Goal: Transaction & Acquisition: Download file/media

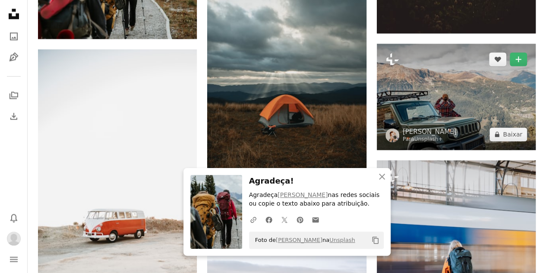
scroll to position [604, 0]
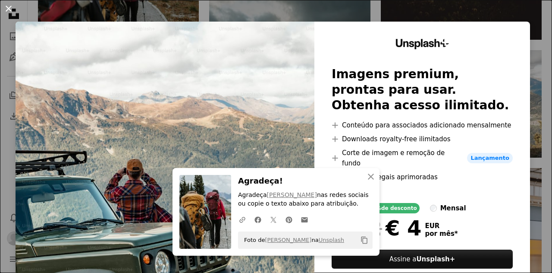
click at [9, 6] on button "An X shape" at bounding box center [8, 8] width 10 height 10
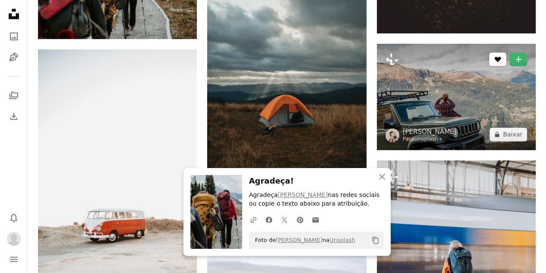
click at [500, 58] on icon "Curtir" at bounding box center [498, 60] width 6 height 6
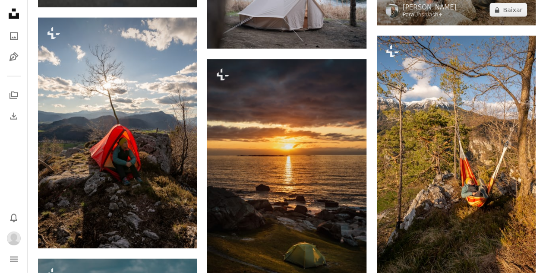
scroll to position [1122, 0]
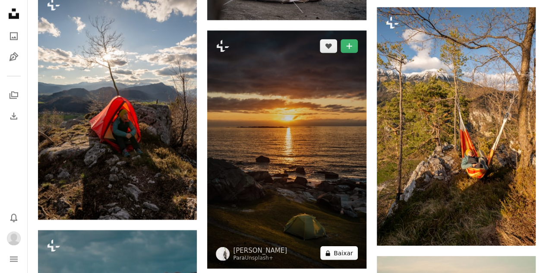
click at [329, 251] on icon "A lock" at bounding box center [328, 253] width 6 height 6
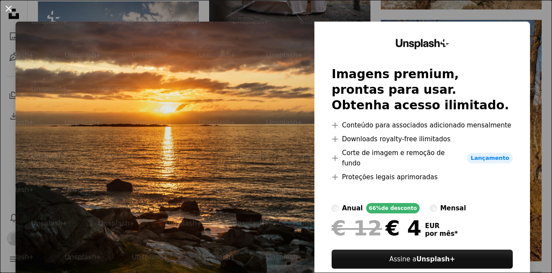
click at [7, 6] on button "An X shape" at bounding box center [8, 8] width 10 height 10
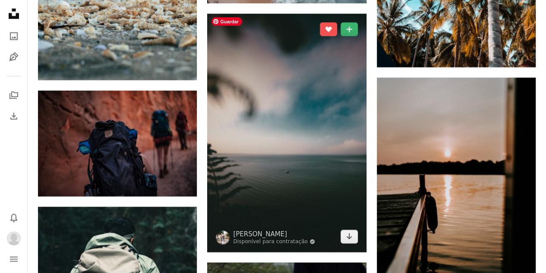
scroll to position [2848, 0]
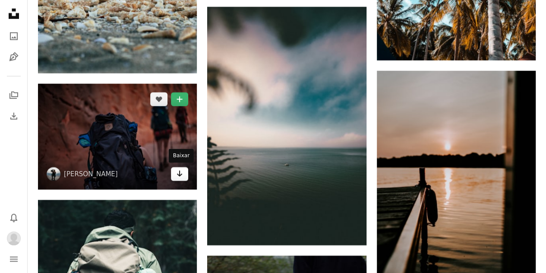
click at [182, 175] on icon "Arrow pointing down" at bounding box center [179, 173] width 7 height 10
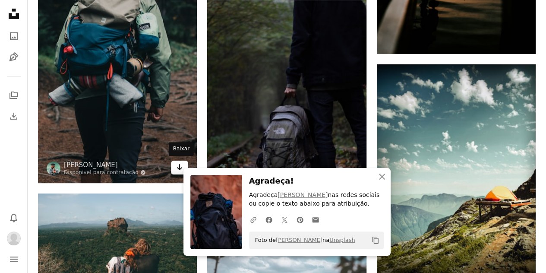
scroll to position [3107, 0]
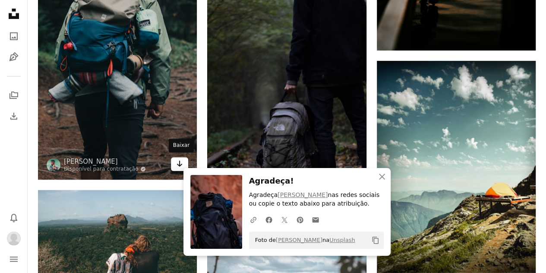
click at [179, 163] on icon "Baixar" at bounding box center [180, 164] width 6 height 6
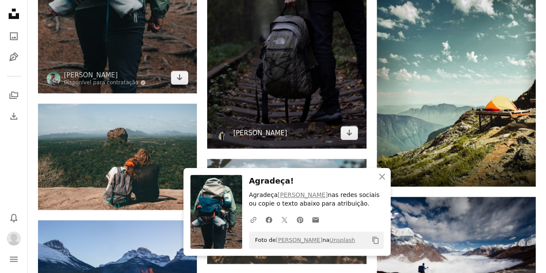
scroll to position [3237, 0]
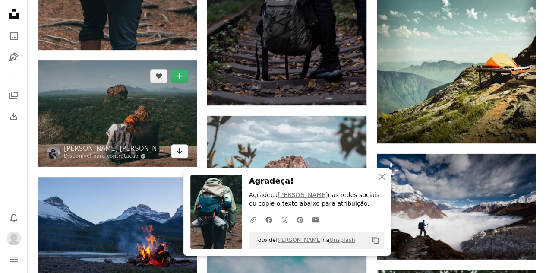
drag, startPoint x: 179, startPoint y: 151, endPoint x: 186, endPoint y: 149, distance: 6.7
click at [180, 150] on icon "Baixar" at bounding box center [180, 151] width 6 height 6
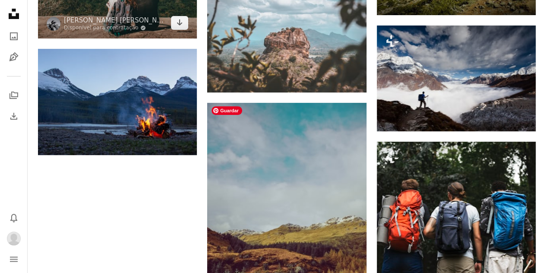
scroll to position [3366, 0]
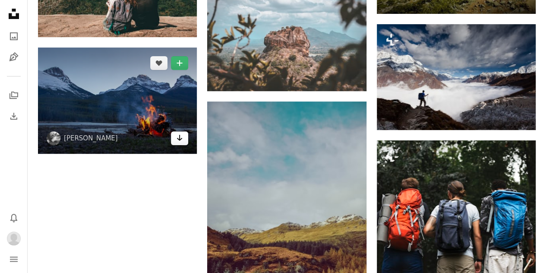
click at [181, 139] on icon "Arrow pointing down" at bounding box center [179, 137] width 7 height 10
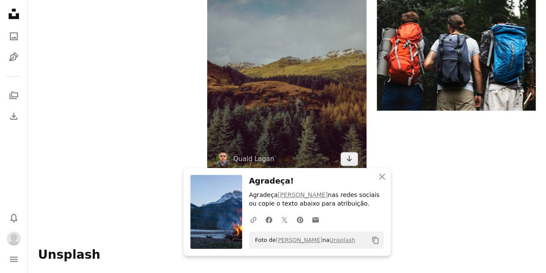
scroll to position [3539, 0]
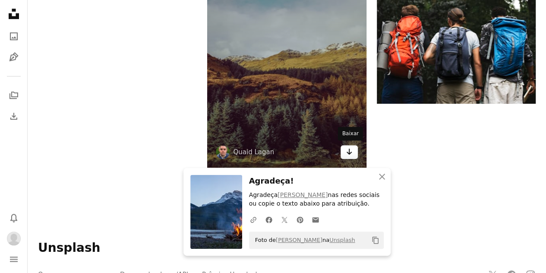
click at [352, 151] on icon "Arrow pointing down" at bounding box center [349, 151] width 7 height 10
